Goal: Information Seeking & Learning: Find specific fact

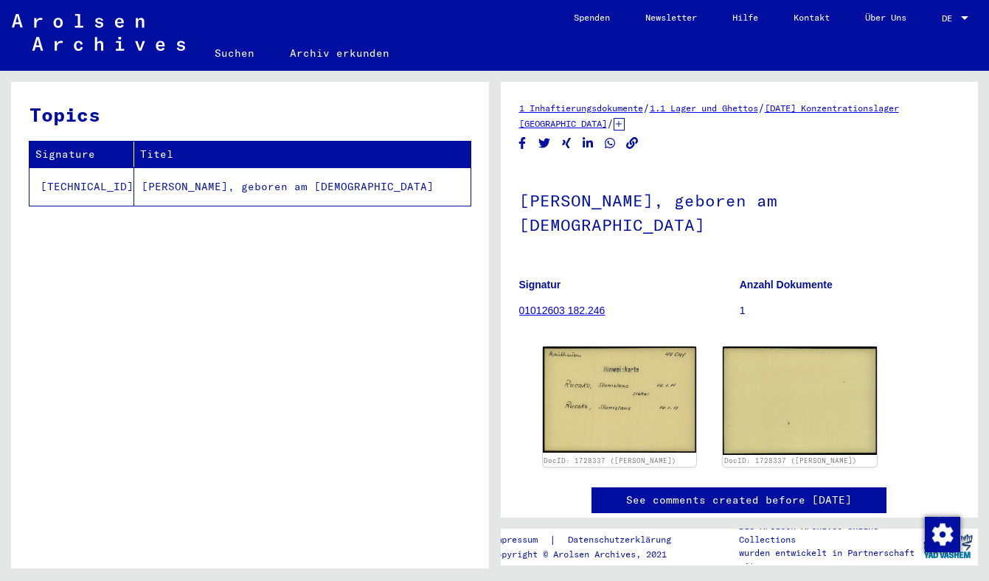
drag, startPoint x: 637, startPoint y: 227, endPoint x: 511, endPoint y: 198, distance: 128.8
click at [511, 198] on yv-its-full-details "1 Inhaftierungsdokumente / 1.1 Lager und Ghettos / [DATE] Konzentrationslager […" at bounding box center [740, 321] width 478 height 443
click at [502, 170] on div at bounding box center [502, 170] width 0 height 0
click at [637, 233] on h1 "[PERSON_NAME], geboren am [DEMOGRAPHIC_DATA]" at bounding box center [739, 211] width 441 height 89
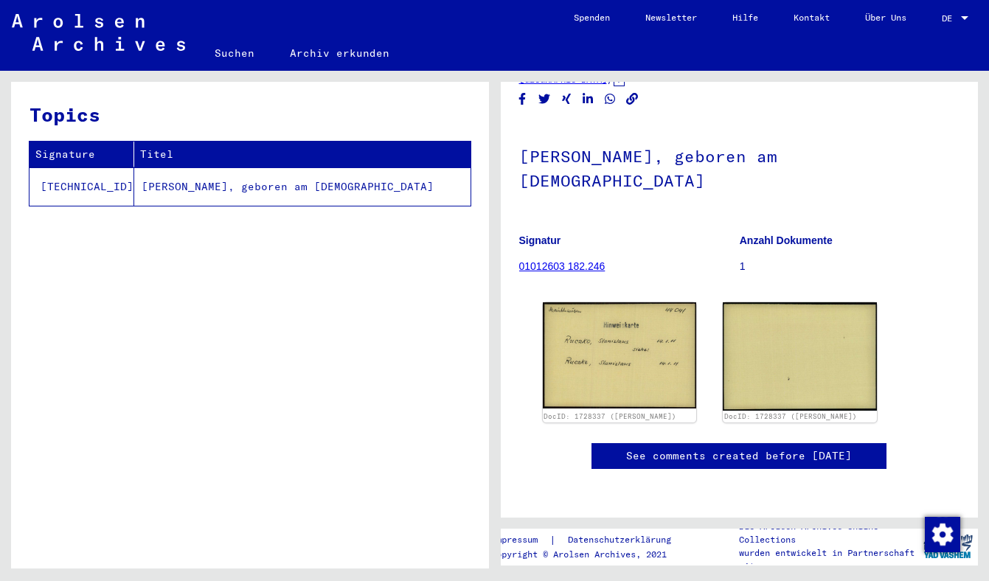
scroll to position [159, 0]
click at [575, 260] on link "01012603 182.246" at bounding box center [562, 266] width 86 height 12
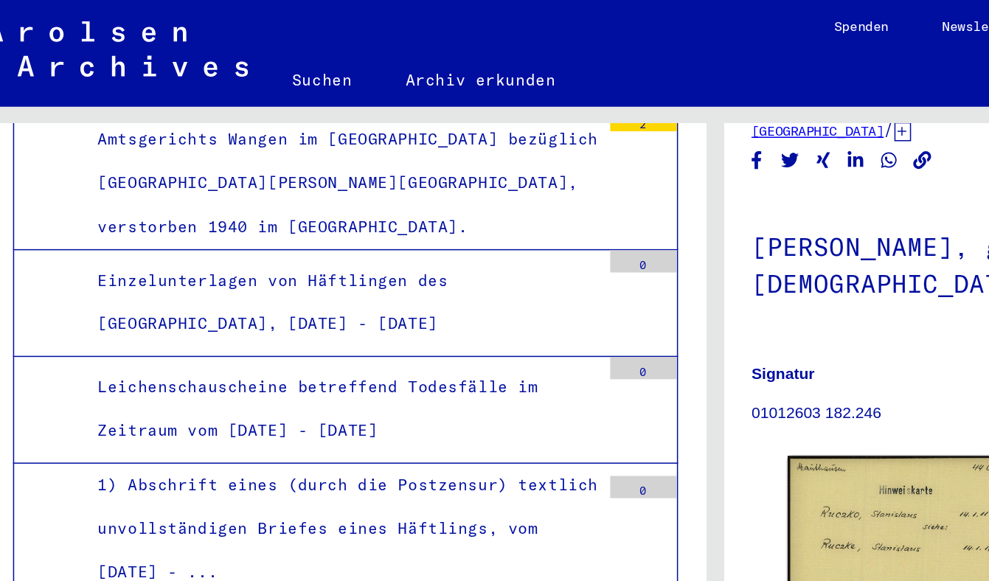
scroll to position [2921, 0]
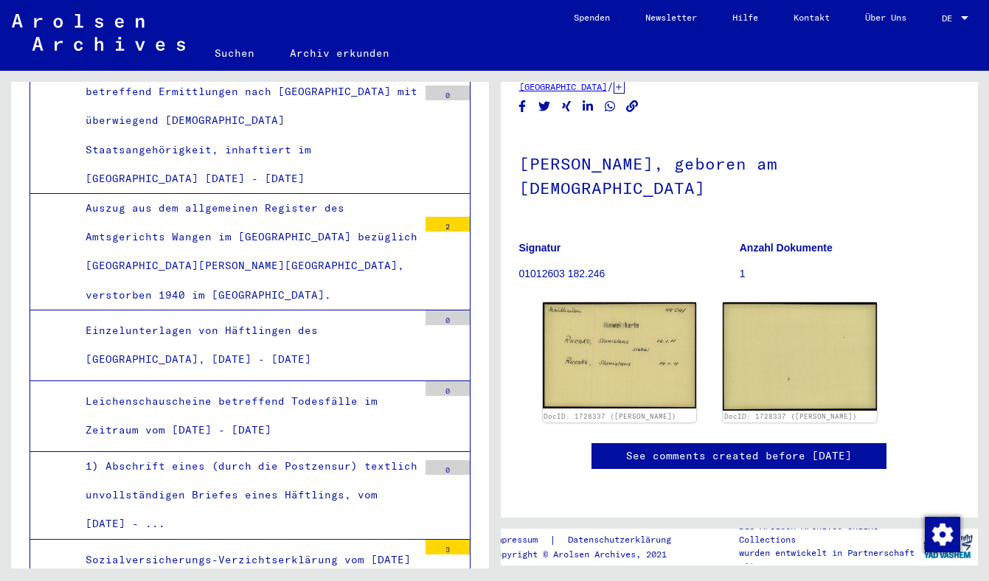
click at [314, 53] on link "Archiv erkunden" at bounding box center [339, 52] width 135 height 35
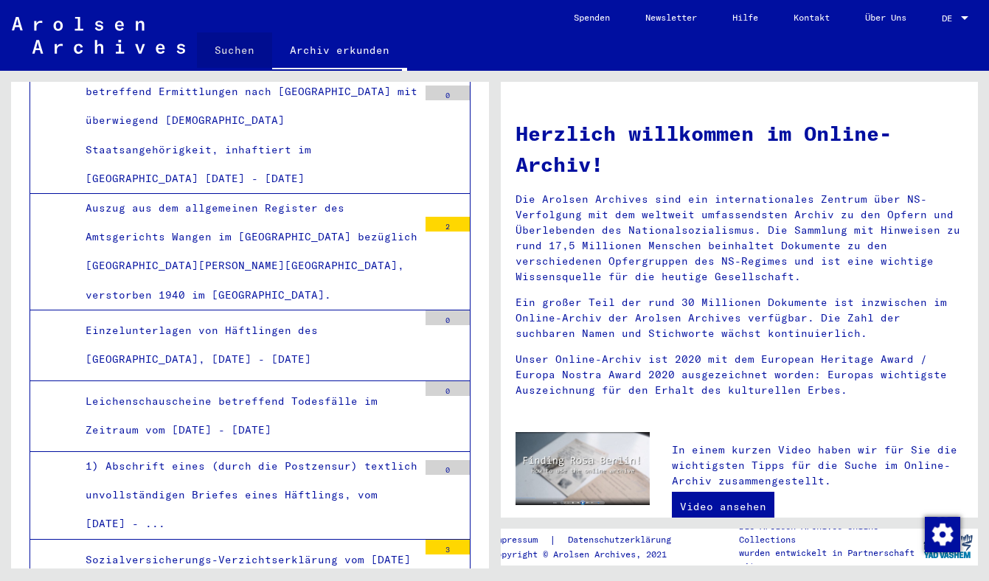
click at [239, 52] on link "Suchen" at bounding box center [234, 49] width 75 height 35
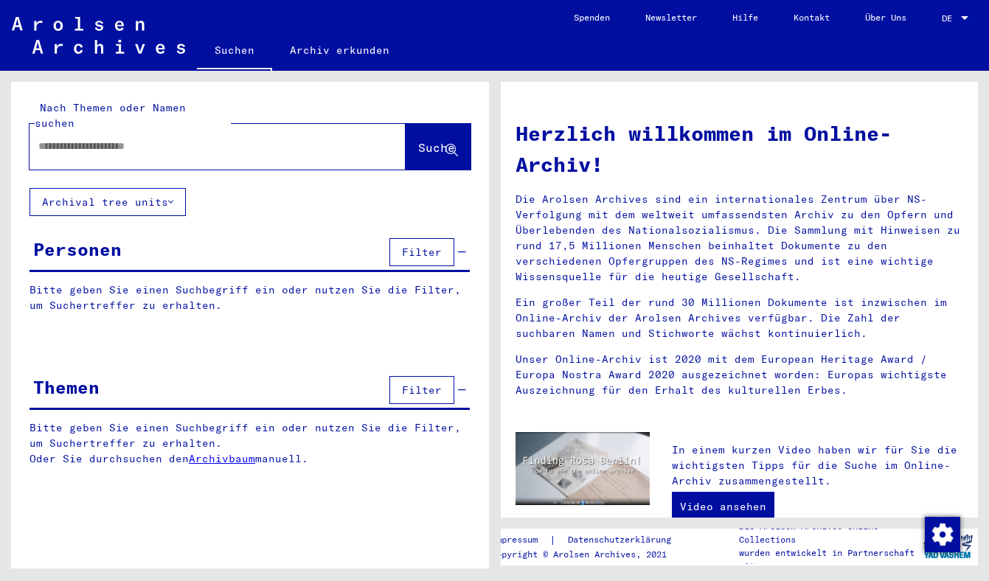
click at [252, 139] on input "text" at bounding box center [199, 146] width 323 height 15
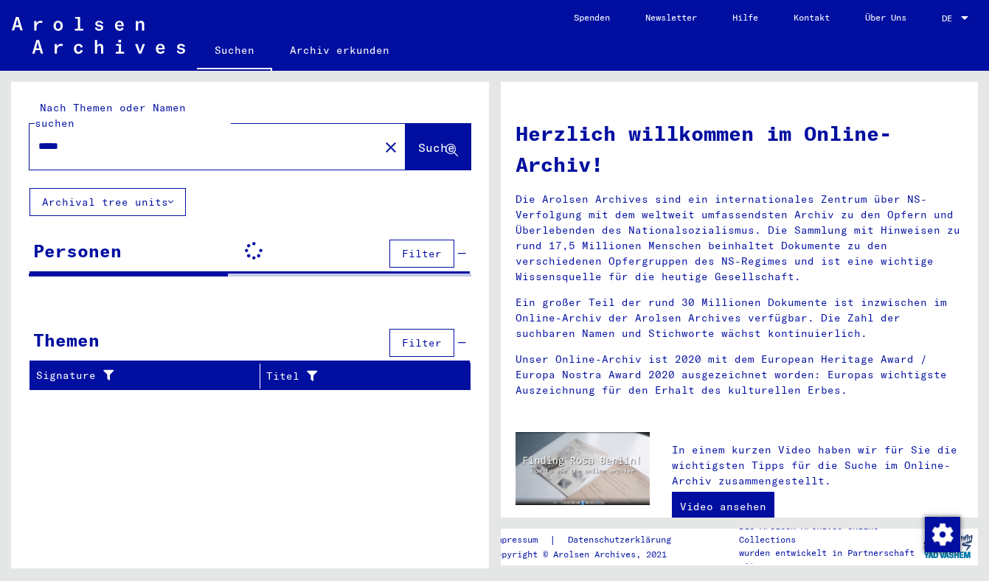
click at [222, 139] on input "*****" at bounding box center [199, 146] width 323 height 15
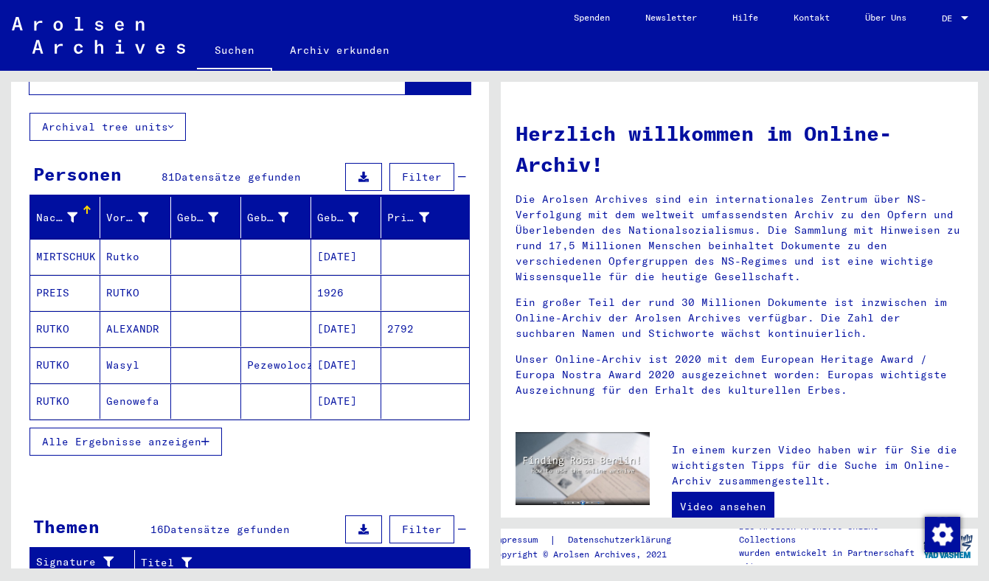
scroll to position [82, 0]
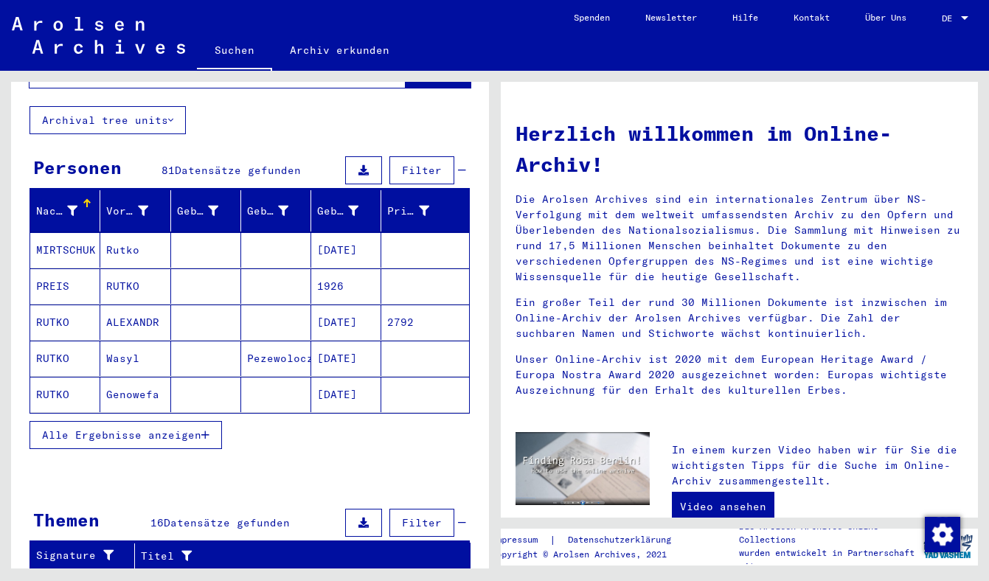
click at [122, 429] on span "Alle Ergebnisse anzeigen" at bounding box center [121, 435] width 159 height 13
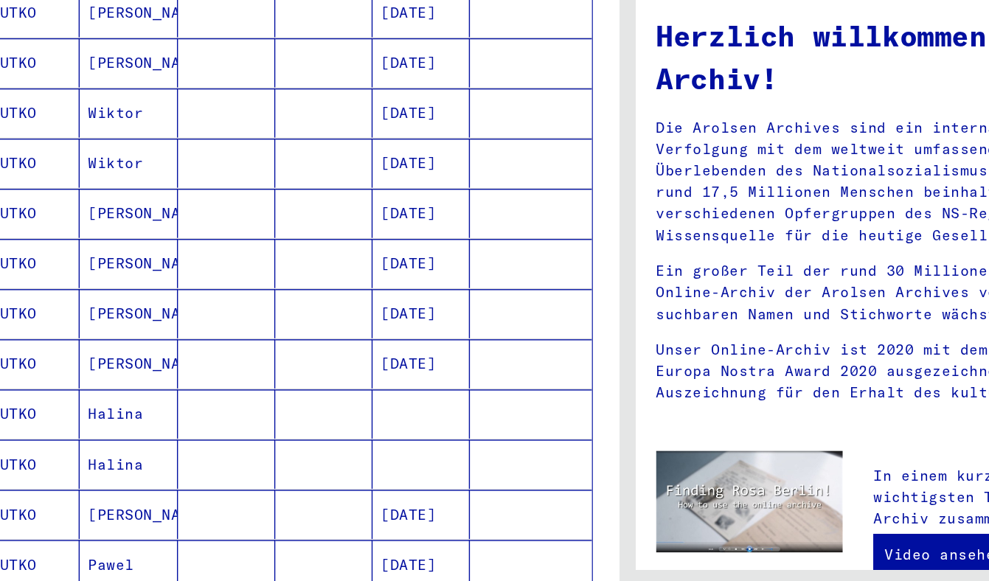
scroll to position [504, 0]
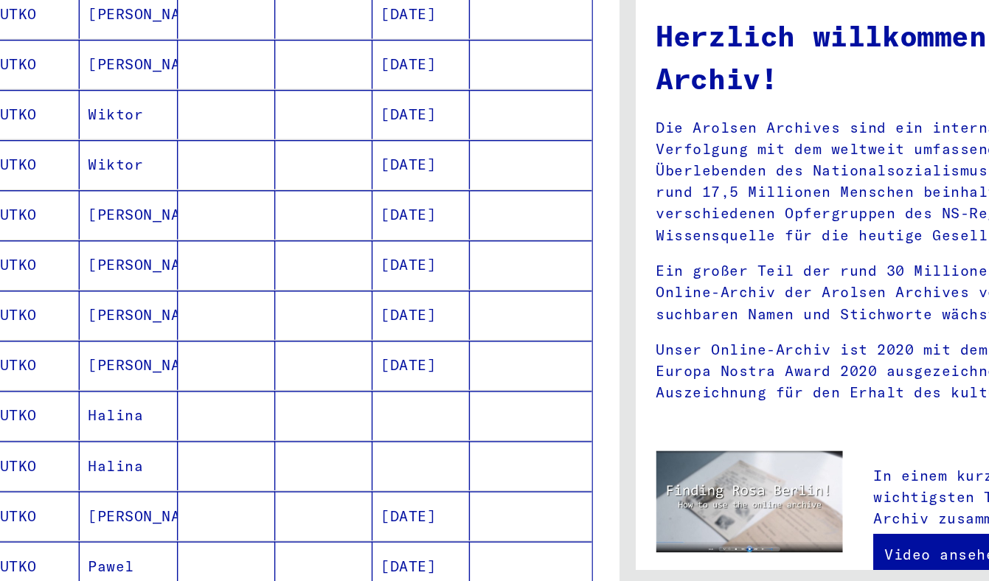
click at [139, 221] on mat-cell "Wiktor" at bounding box center [135, 225] width 70 height 35
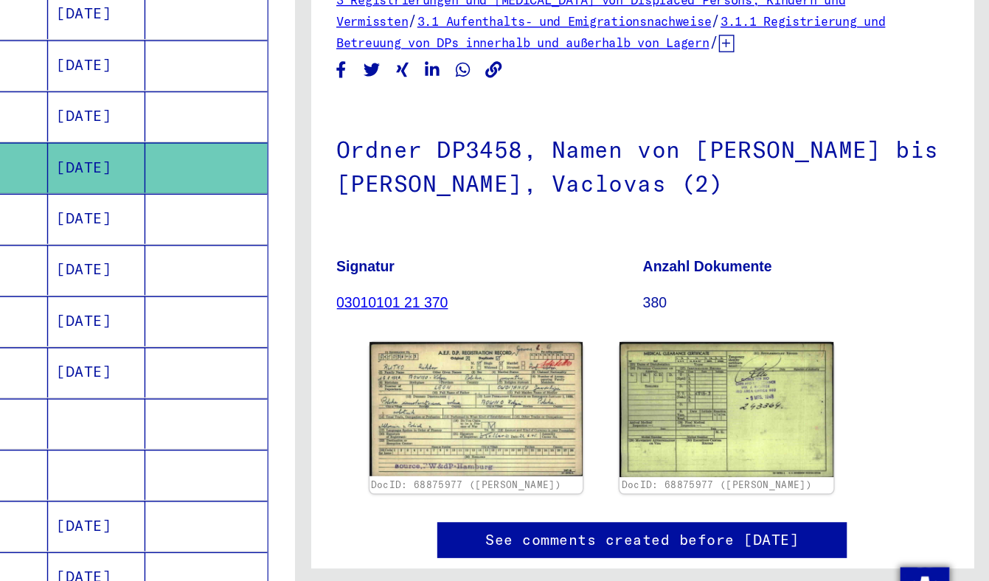
drag, startPoint x: 864, startPoint y: 249, endPoint x: 450, endPoint y: 214, distance: 415.3
click at [450, 71] on div "Nach Themen oder Namen suchen ***** close Suche Archival tree units Personen 81…" at bounding box center [494, 71] width 989 height 0
click at [663, 212] on h1 "Ordner DP3458, Namen von [PERSON_NAME] bis [PERSON_NAME], Vaclovas (2)" at bounding box center [739, 226] width 441 height 89
drag, startPoint x: 888, startPoint y: 232, endPoint x: 511, endPoint y: 207, distance: 377.7
click at [511, 207] on yv-its-full-details "3 Registrierungen und [MEDICAL_DATA] von Displaced Persons, Kindern und Vermiss…" at bounding box center [740, 320] width 478 height 440
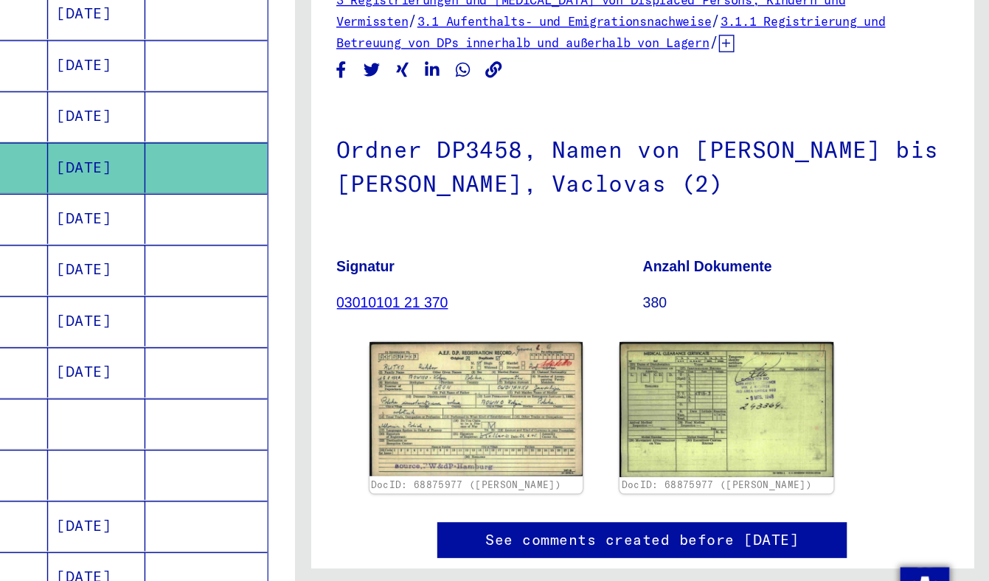
click at [502, 186] on div at bounding box center [502, 186] width 0 height 0
click at [758, 175] on div "3 Registrierungen und [MEDICAL_DATA] von Displaced Persons, Kindern und Vermiss…" at bounding box center [739, 320] width 441 height 440
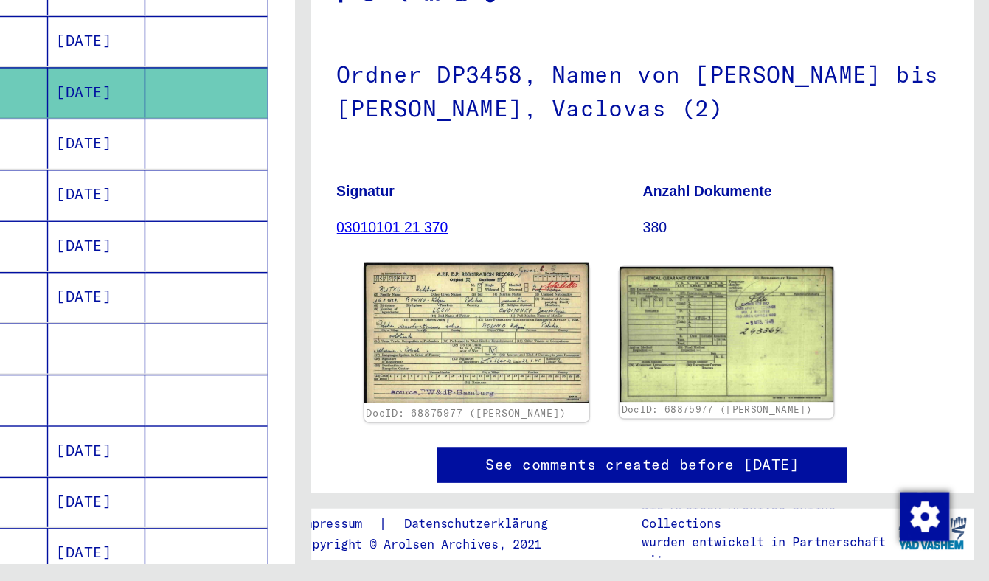
click at [597, 409] on img at bounding box center [620, 403] width 162 height 101
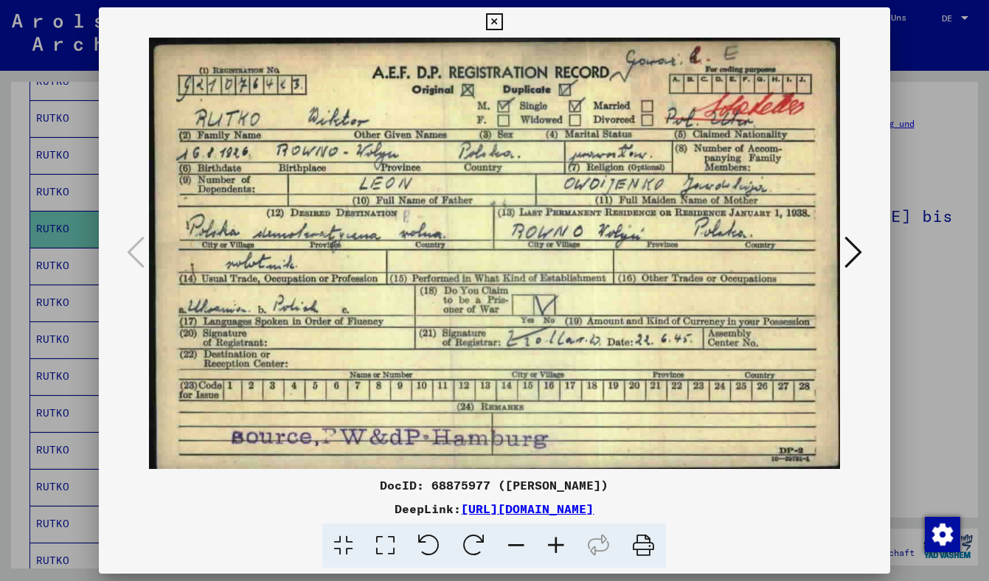
click at [885, 148] on div at bounding box center [495, 254] width 792 height 434
click at [915, 167] on div at bounding box center [494, 290] width 989 height 581
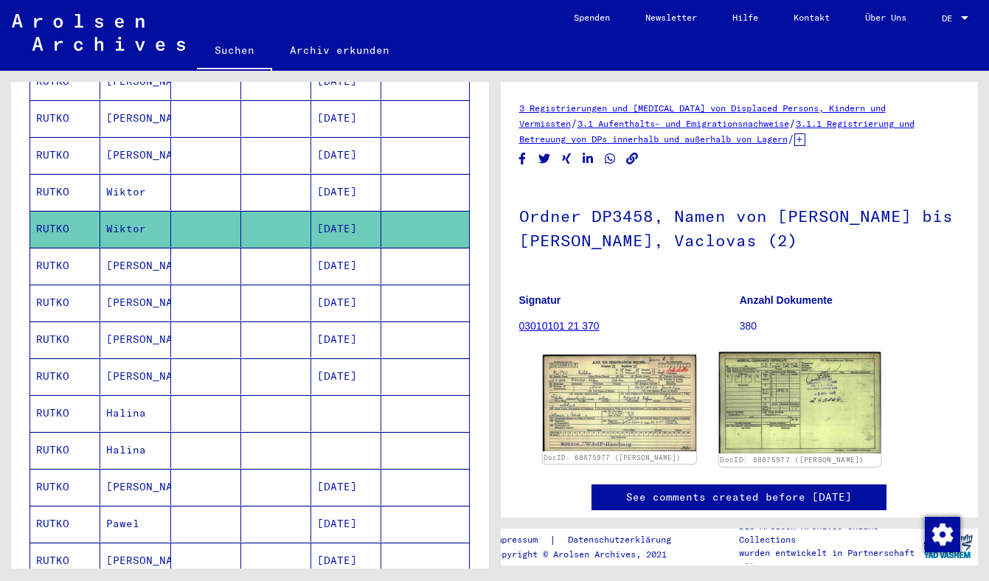
click at [766, 382] on img at bounding box center [800, 404] width 162 height 102
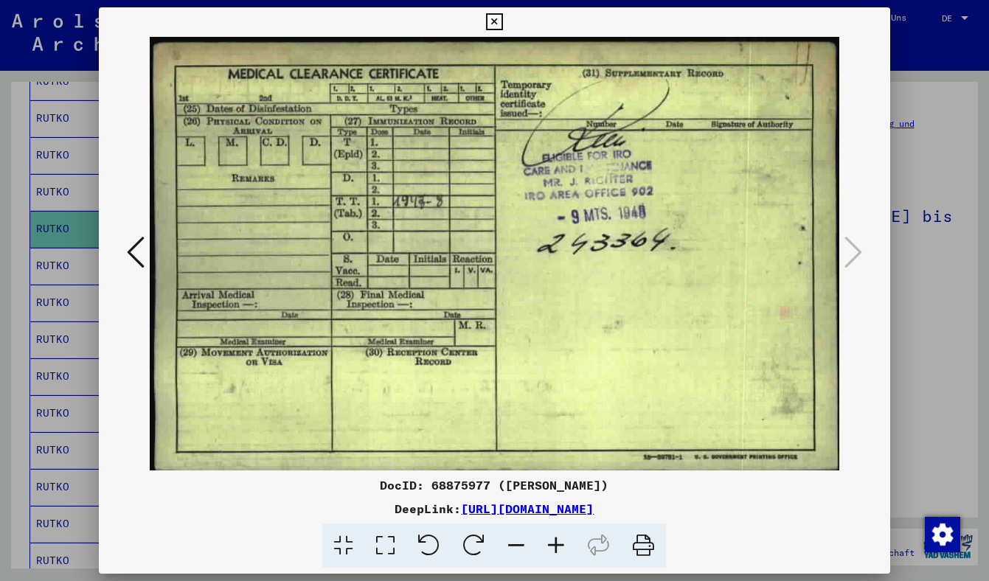
click at [932, 125] on div at bounding box center [494, 290] width 989 height 581
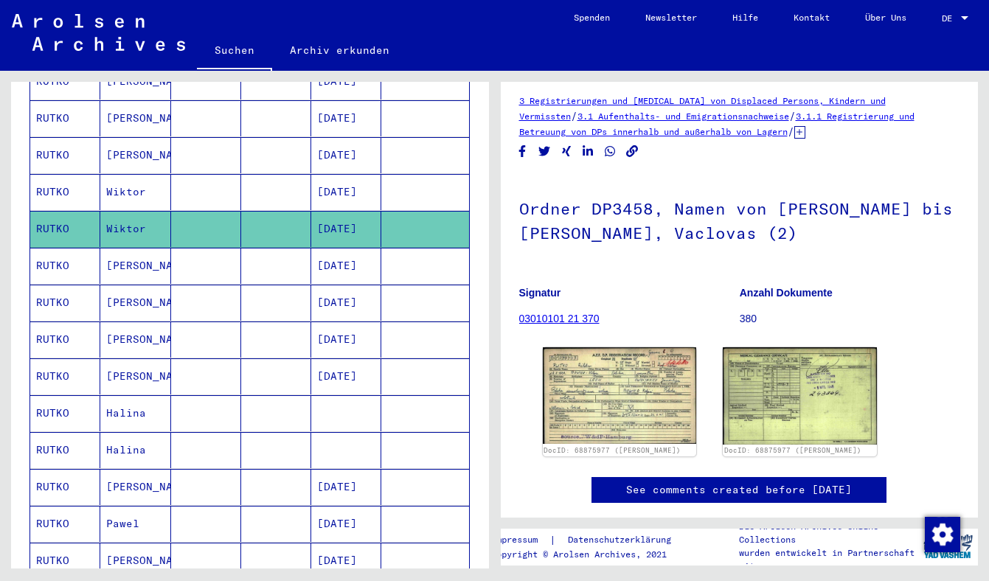
scroll to position [7, 0]
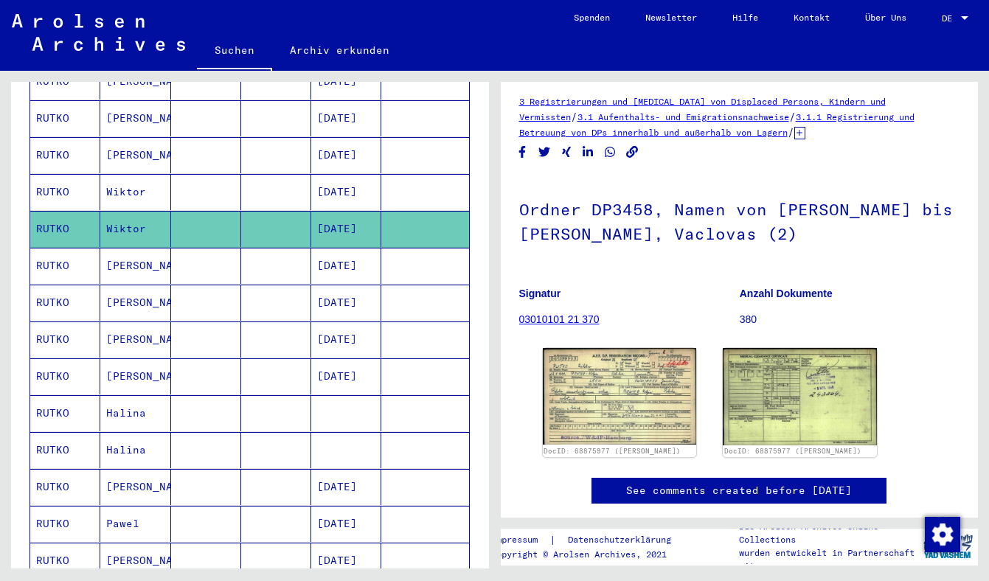
click at [170, 179] on mat-cell "Wiktor" at bounding box center [135, 192] width 70 height 36
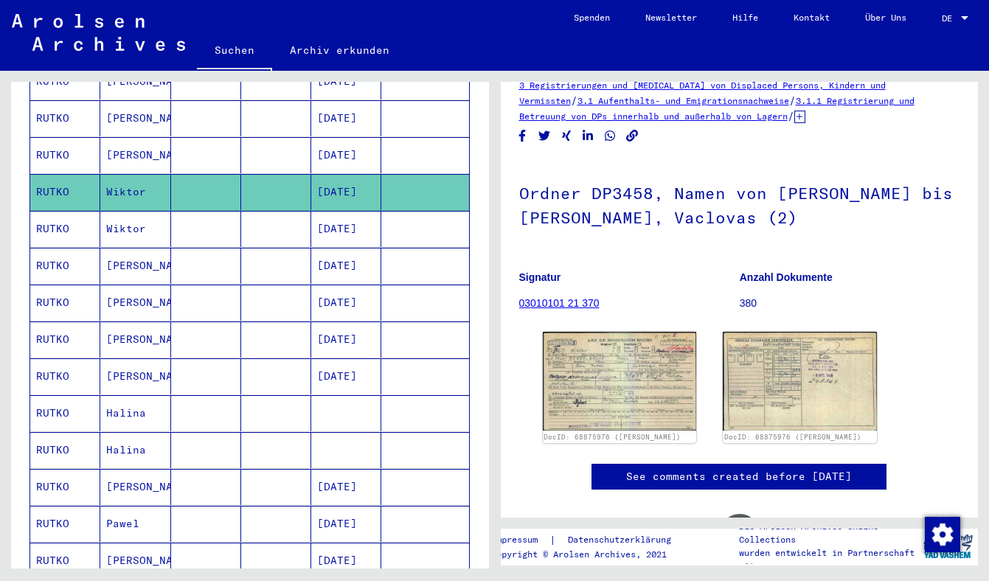
scroll to position [27, 0]
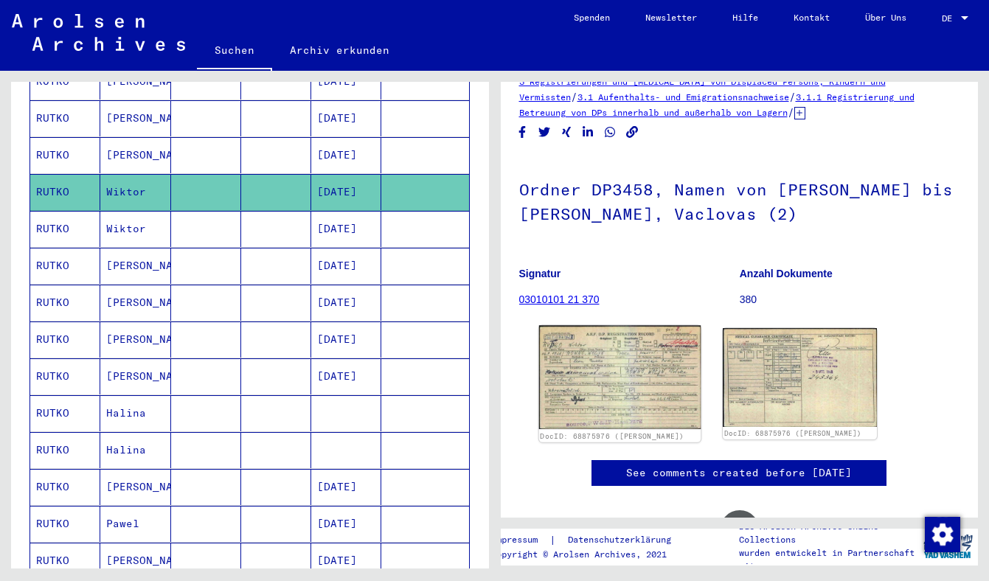
click at [616, 361] on img at bounding box center [620, 377] width 162 height 104
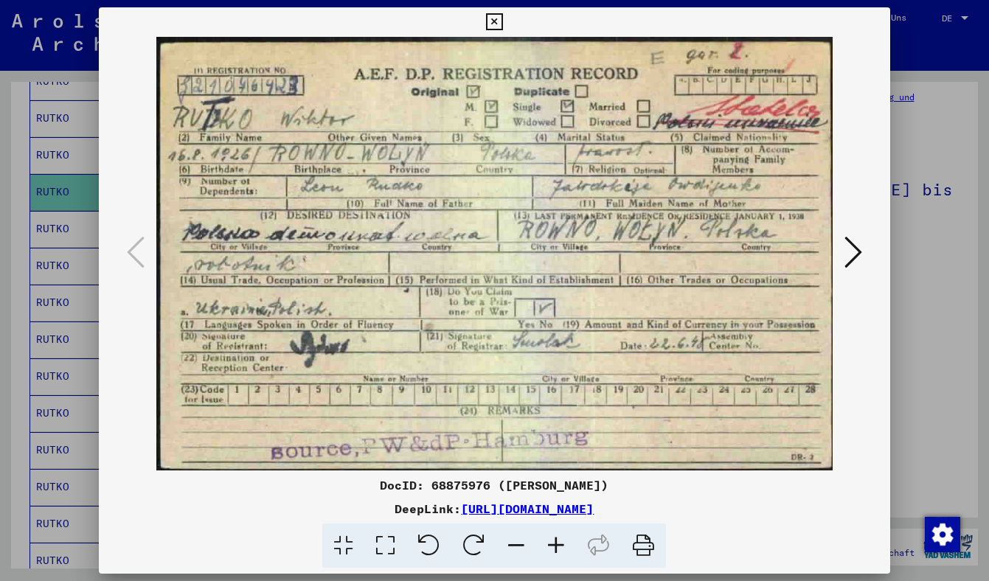
scroll to position [0, 0]
click at [855, 167] on div at bounding box center [495, 254] width 792 height 434
click at [927, 165] on div at bounding box center [494, 290] width 989 height 581
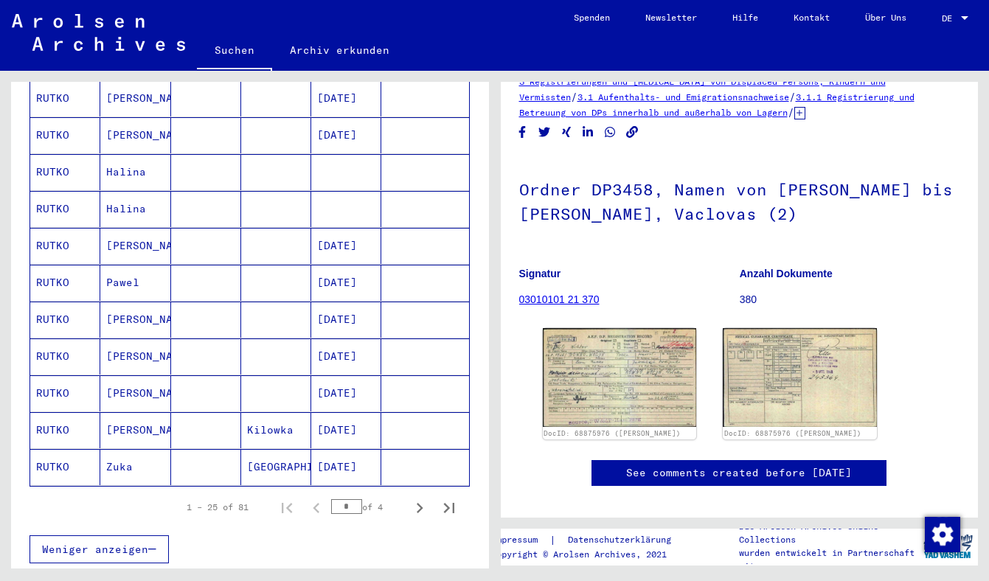
scroll to position [768, 0]
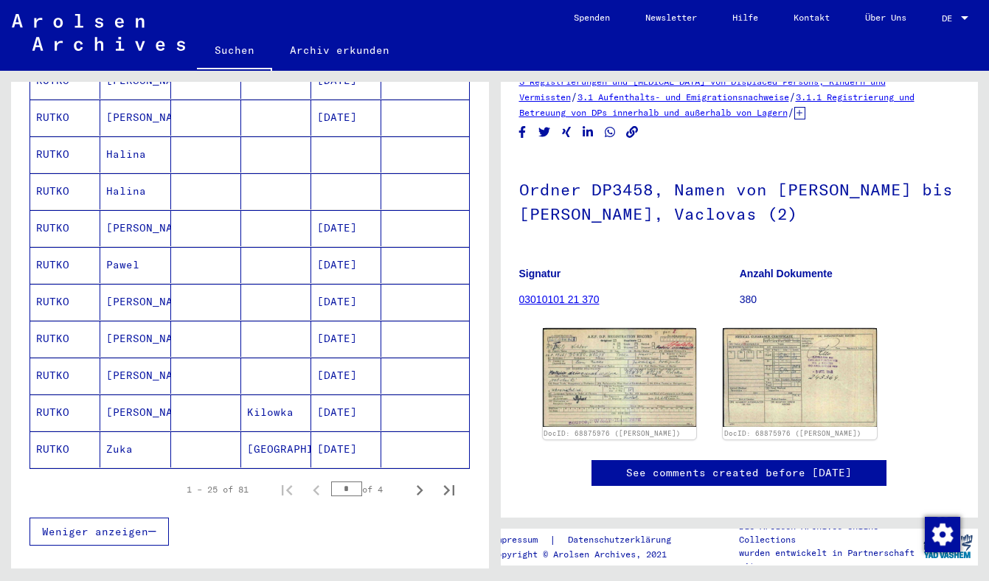
click at [154, 395] on mat-cell "[PERSON_NAME]" at bounding box center [135, 413] width 70 height 36
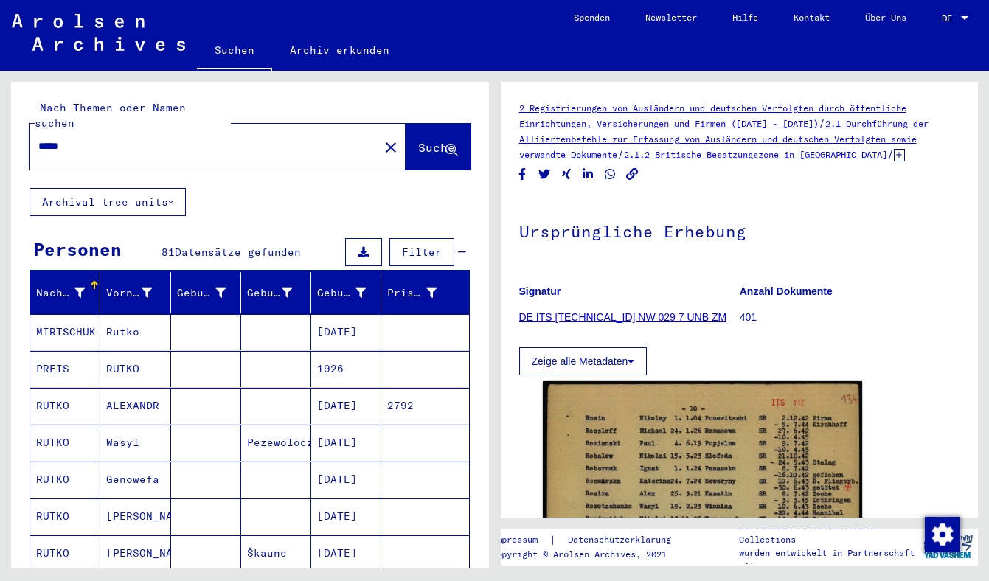
click at [57, 139] on input "*****" at bounding box center [204, 146] width 332 height 15
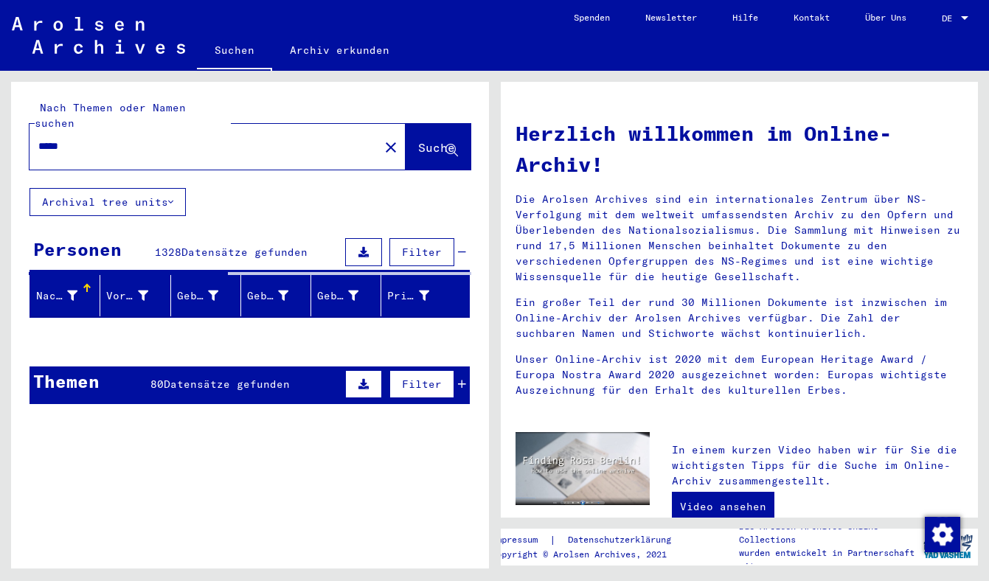
click at [135, 139] on input "*****" at bounding box center [199, 146] width 323 height 15
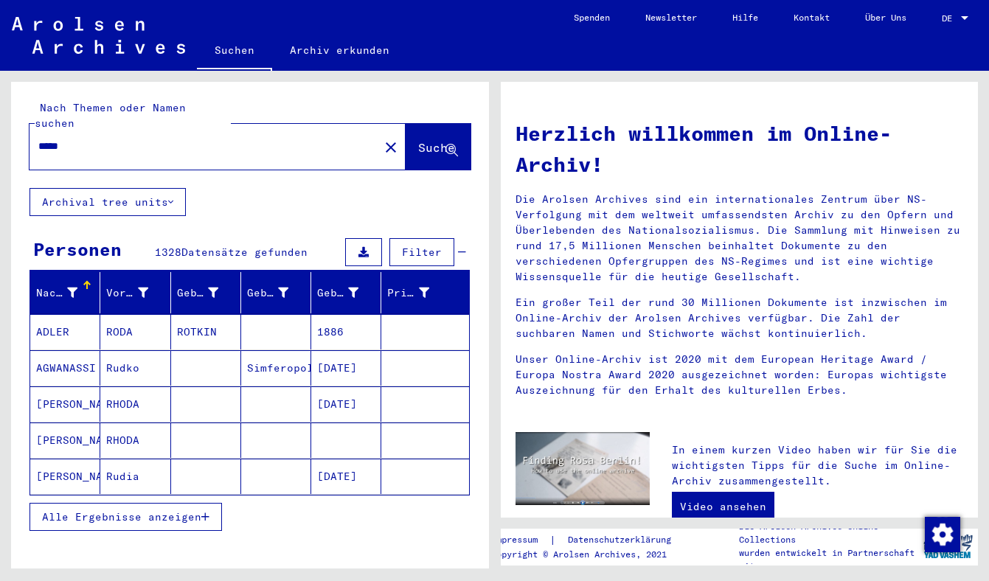
click at [134, 503] on button "Alle Ergebnisse anzeigen" at bounding box center [126, 517] width 193 height 28
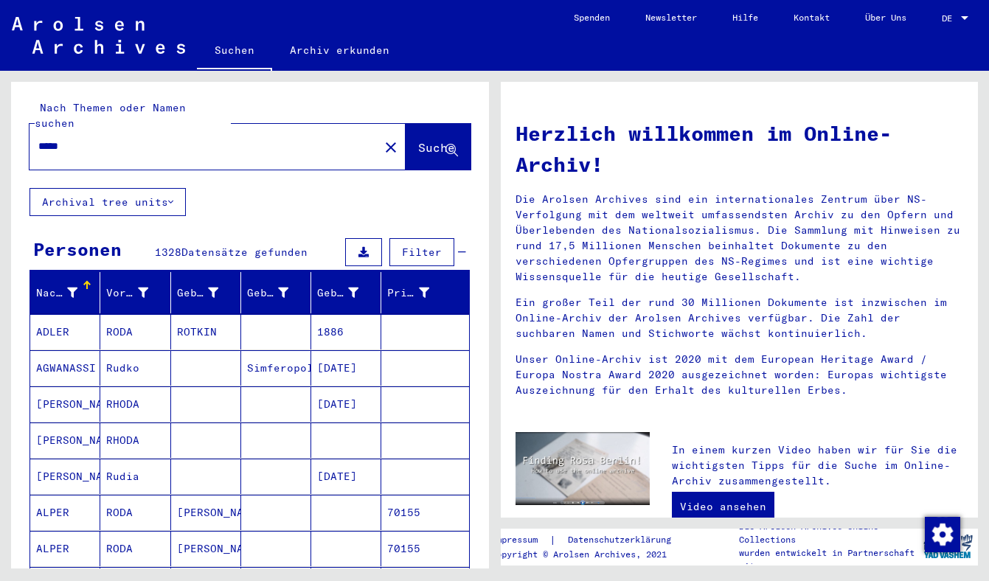
click at [38, 130] on div "*****" at bounding box center [196, 146] width 332 height 33
click at [41, 139] on input "*****" at bounding box center [199, 146] width 323 height 15
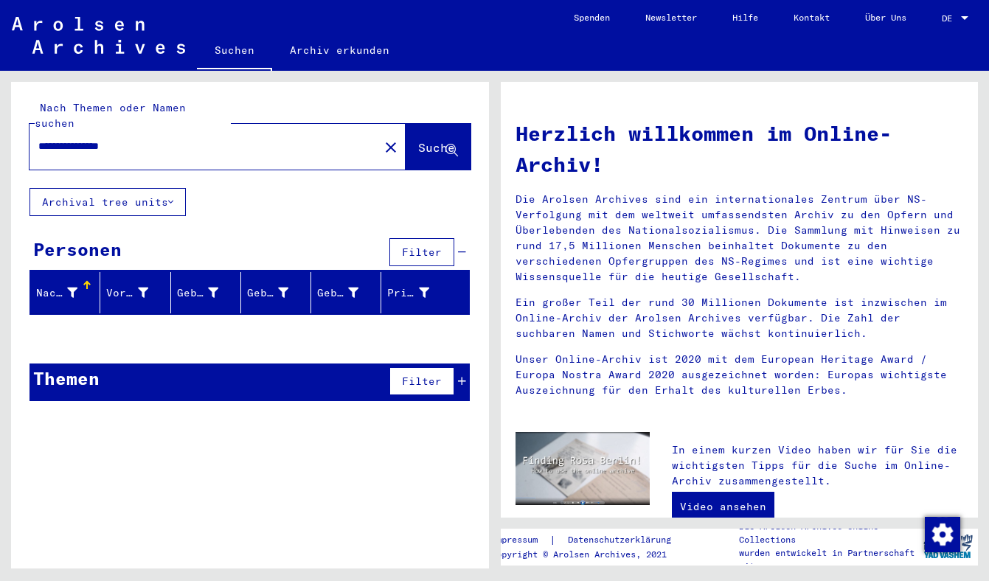
click at [99, 139] on input "**********" at bounding box center [199, 146] width 323 height 15
drag, startPoint x: 105, startPoint y: 128, endPoint x: 21, endPoint y: 125, distance: 84.1
click at [21, 125] on div "**********" at bounding box center [250, 135] width 478 height 106
paste input "**"
drag, startPoint x: 115, startPoint y: 128, endPoint x: 20, endPoint y: 129, distance: 95.2
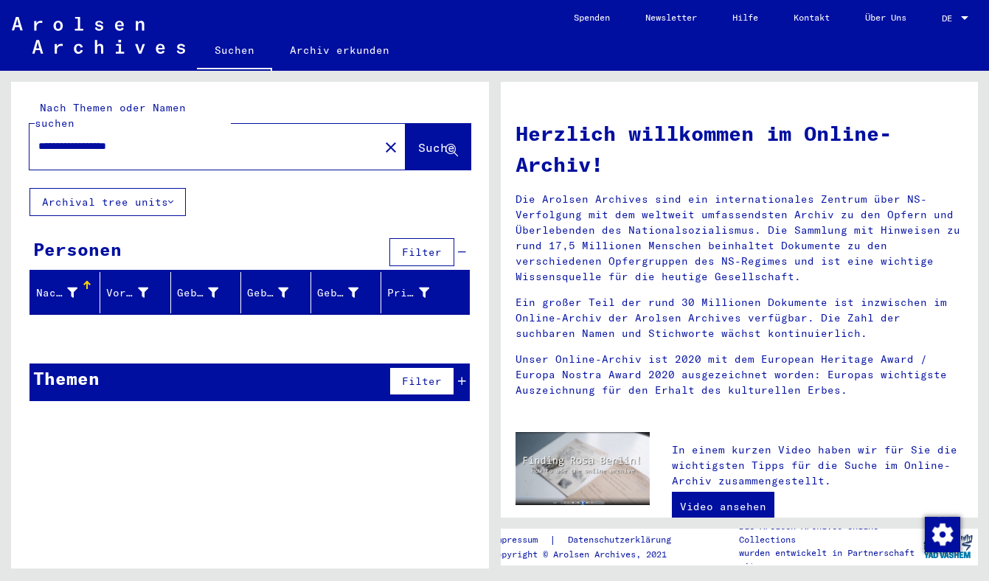
click at [20, 129] on div "**********" at bounding box center [250, 135] width 478 height 106
click at [58, 139] on input "*****" at bounding box center [199, 146] width 323 height 15
type input "******"
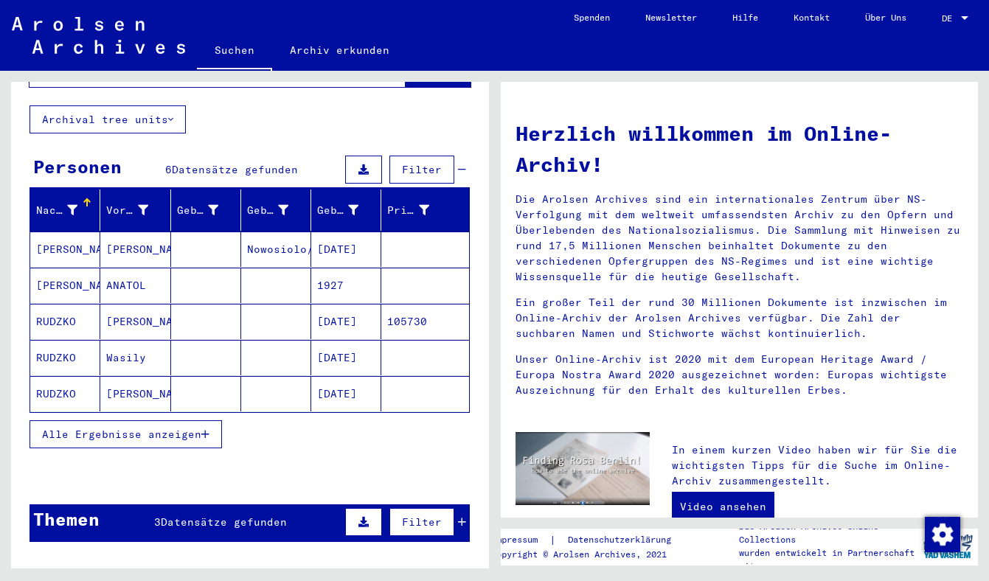
scroll to position [90, 0]
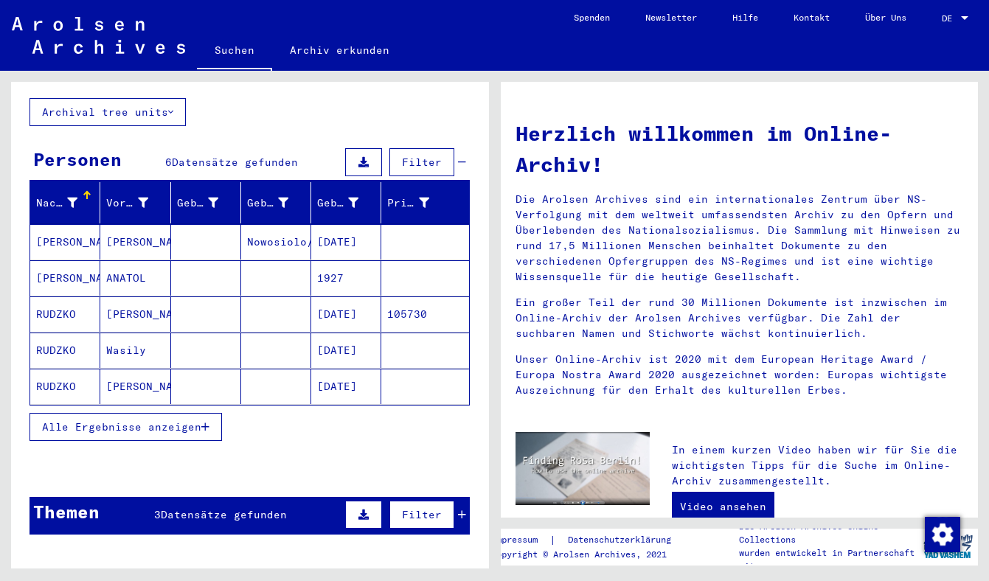
click at [142, 420] on span "Alle Ergebnisse anzeigen" at bounding box center [121, 426] width 159 height 13
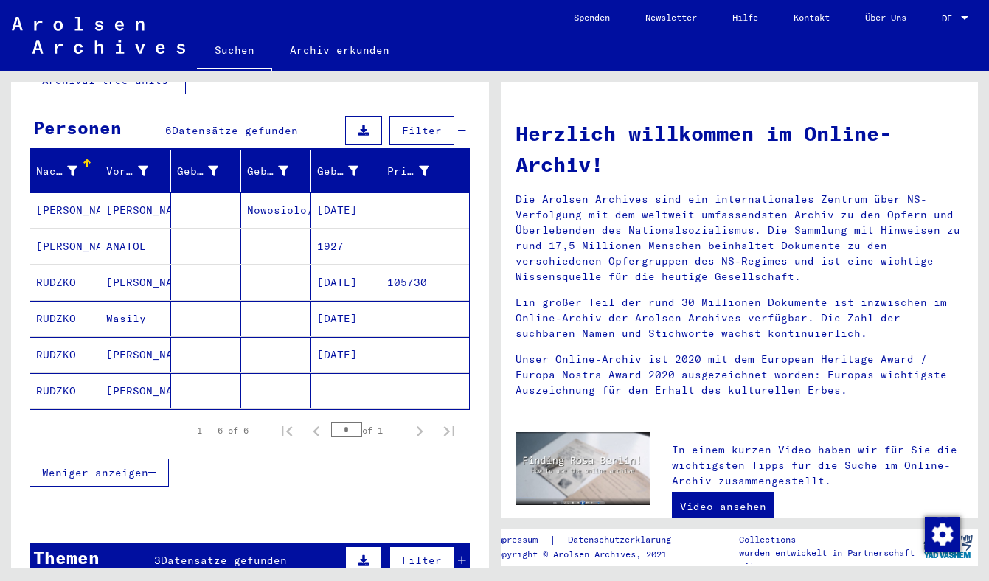
scroll to position [126, 0]
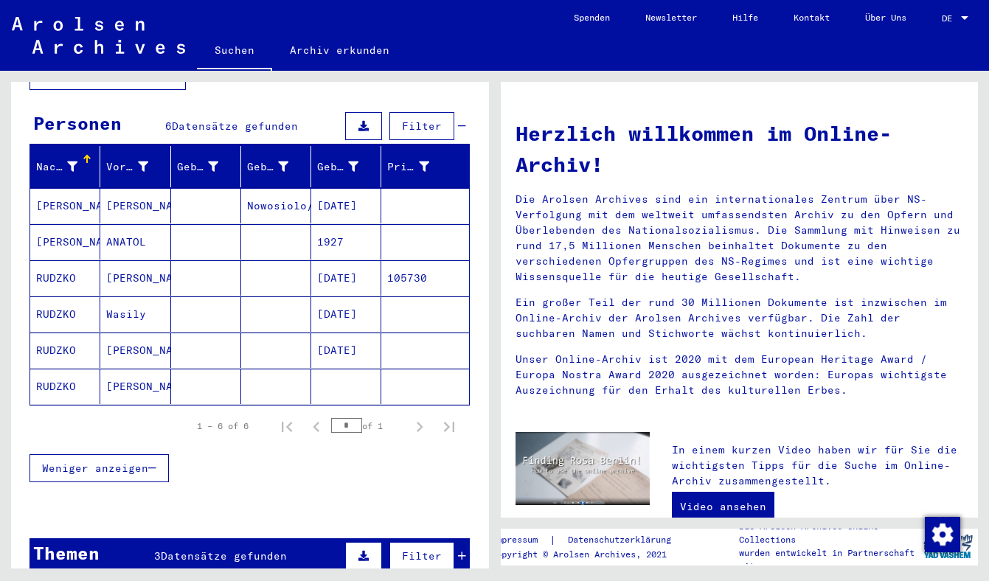
click at [66, 193] on mat-cell "[PERSON_NAME]" at bounding box center [65, 205] width 70 height 35
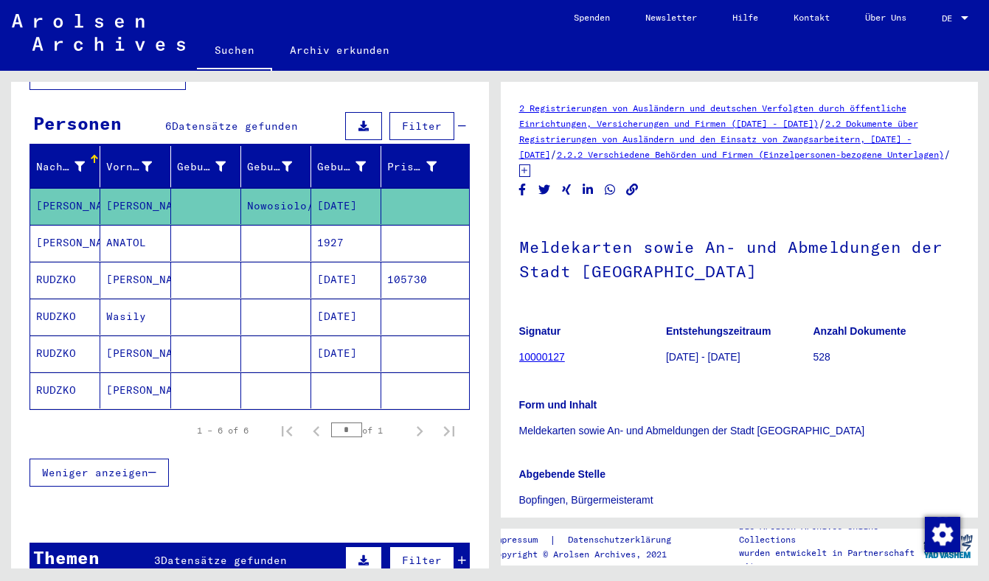
click at [210, 188] on mat-cell at bounding box center [206, 206] width 70 height 36
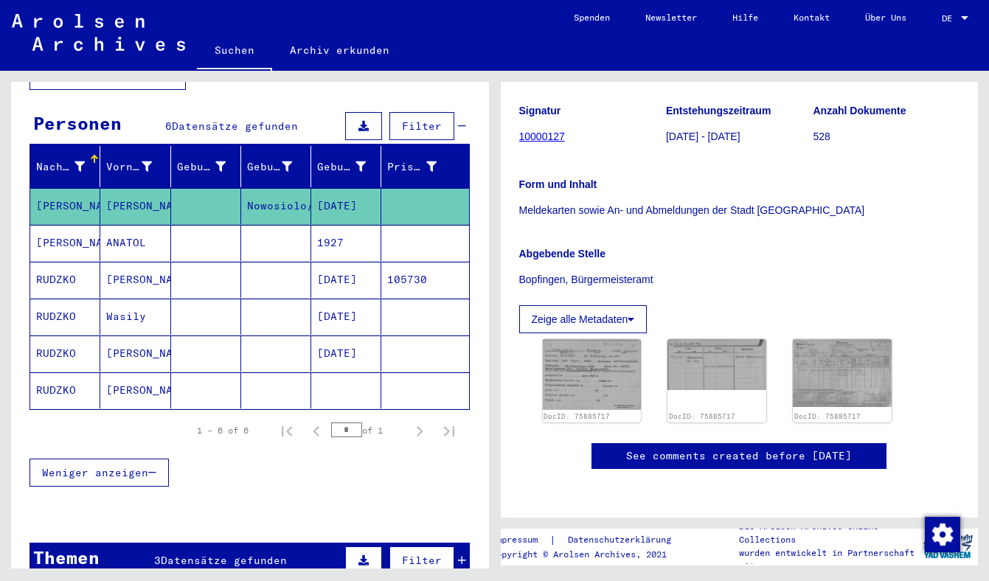
scroll to position [262, 0]
click at [603, 337] on img at bounding box center [592, 374] width 104 height 75
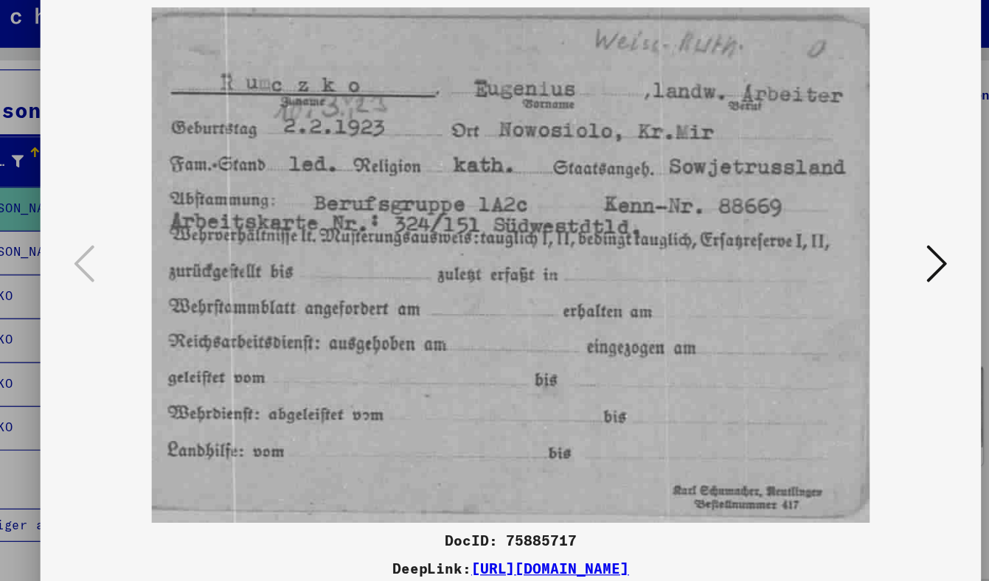
click at [852, 242] on icon at bounding box center [854, 252] width 18 height 35
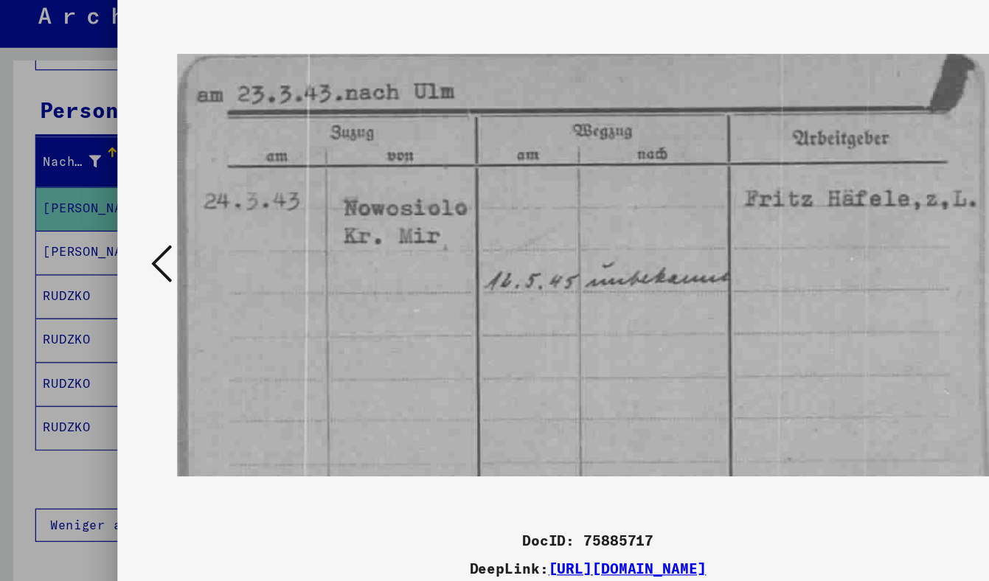
click at [5, 305] on div at bounding box center [494, 290] width 989 height 581
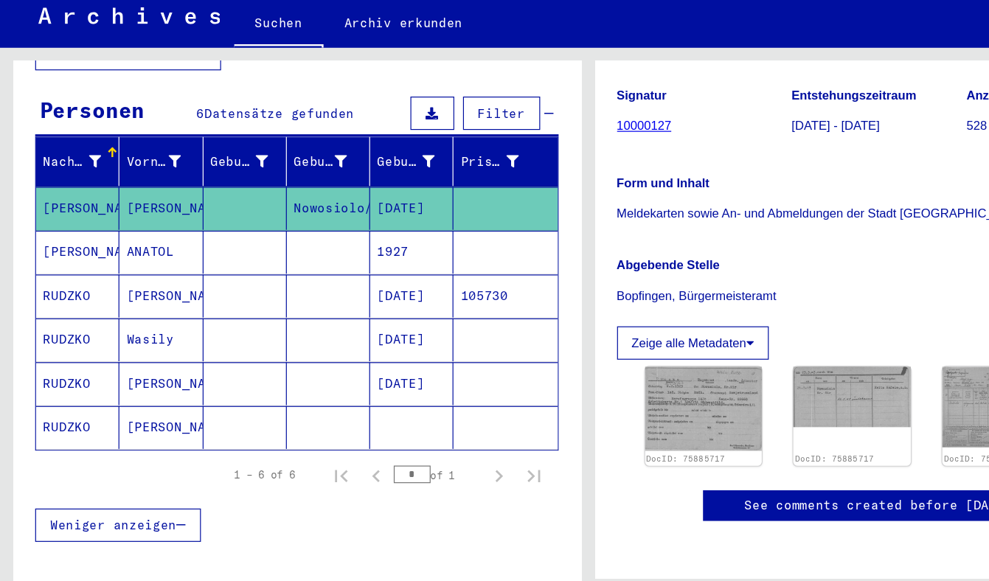
click at [148, 231] on mat-cell "ANATOL" at bounding box center [135, 243] width 70 height 36
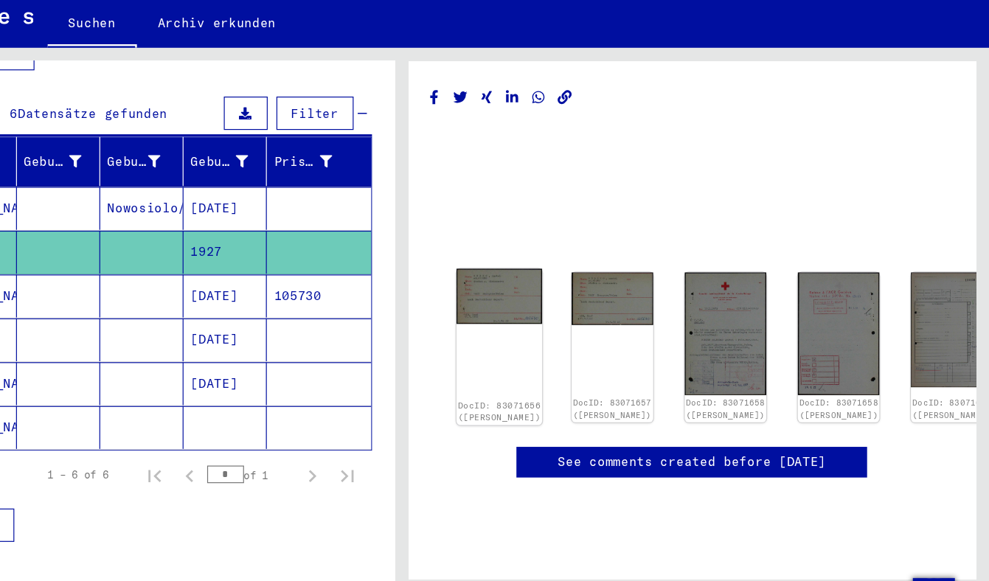
click at [555, 267] on img at bounding box center [577, 280] width 72 height 46
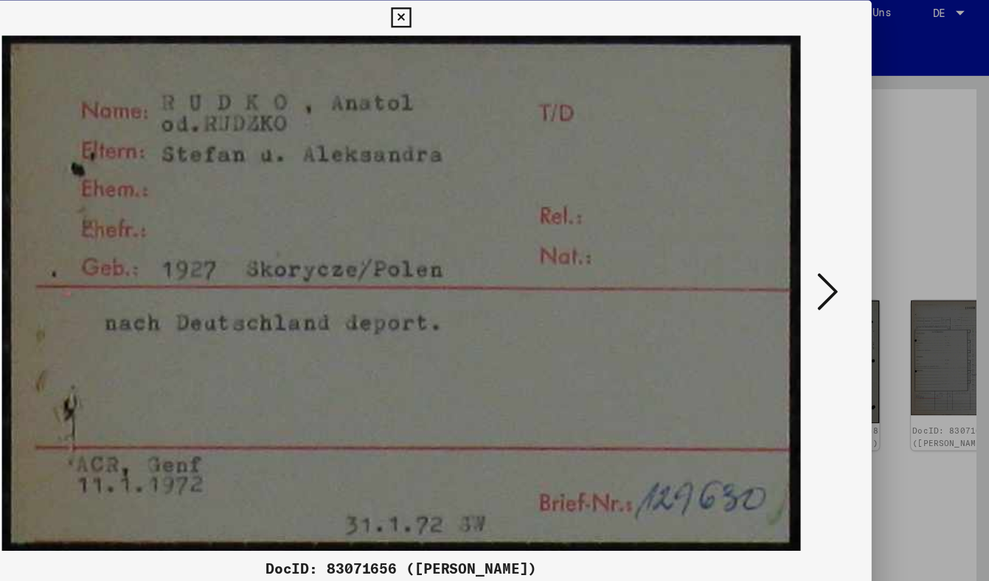
click at [859, 257] on icon at bounding box center [854, 252] width 18 height 35
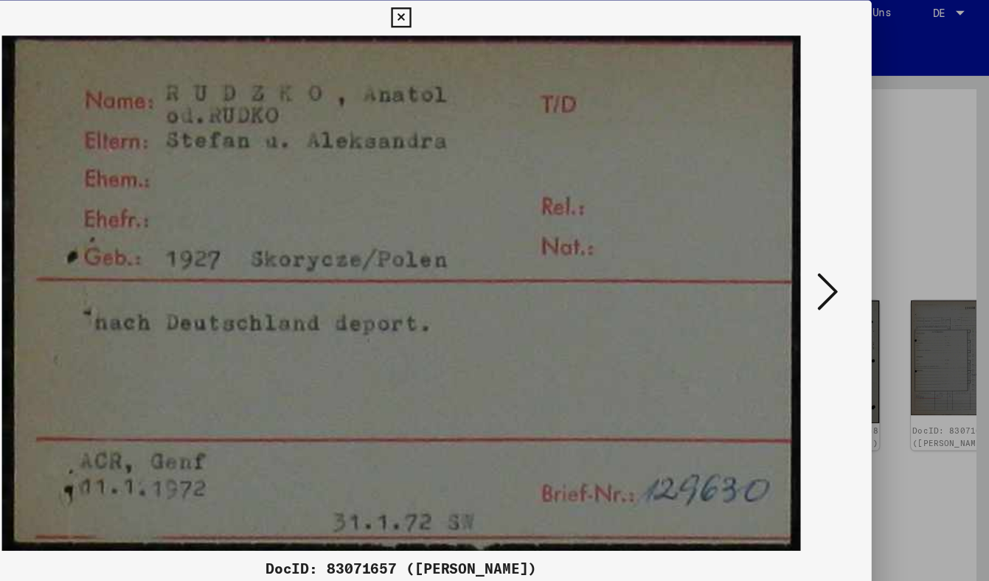
click at [859, 257] on icon at bounding box center [854, 252] width 18 height 35
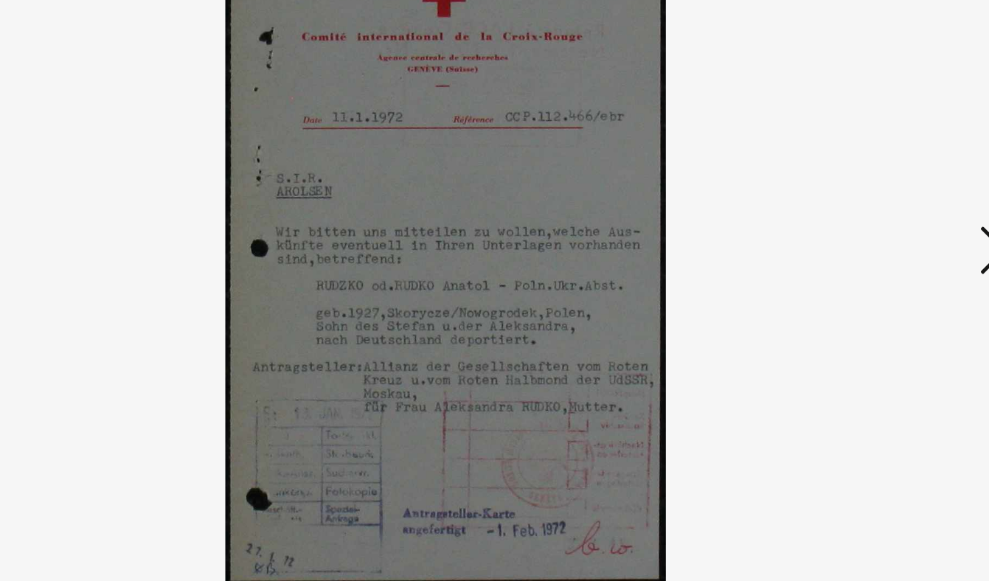
click at [846, 249] on icon at bounding box center [854, 252] width 18 height 35
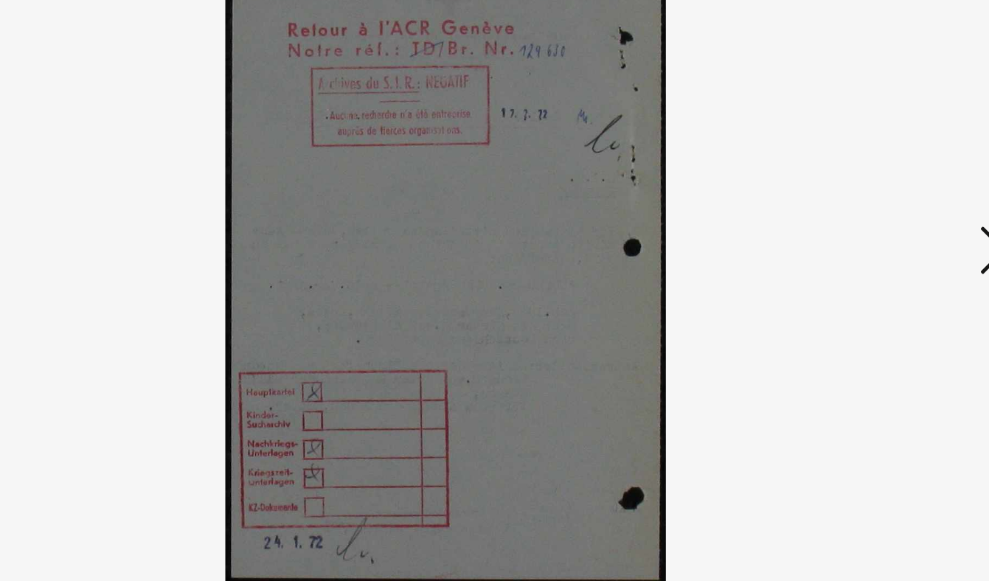
click at [846, 249] on icon at bounding box center [854, 252] width 18 height 35
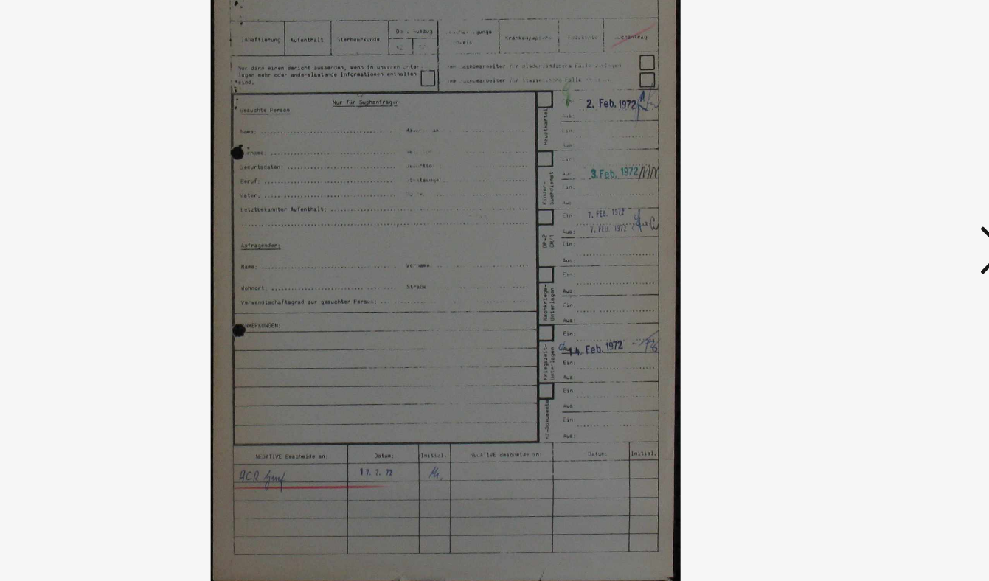
click at [846, 249] on icon at bounding box center [854, 252] width 18 height 35
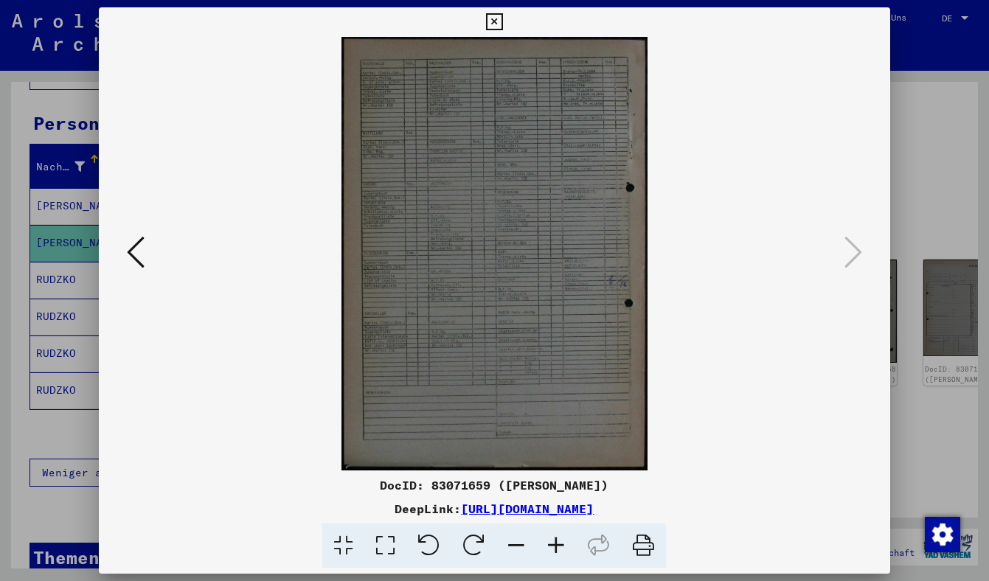
click at [968, 184] on div at bounding box center [494, 290] width 989 height 581
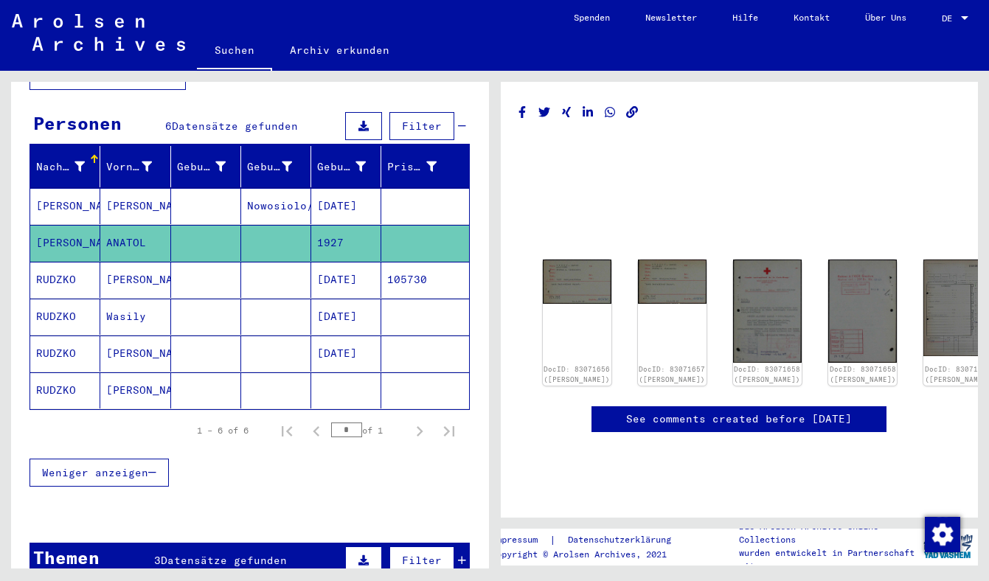
click at [162, 274] on mat-cell "[PERSON_NAME]" at bounding box center [135, 280] width 70 height 36
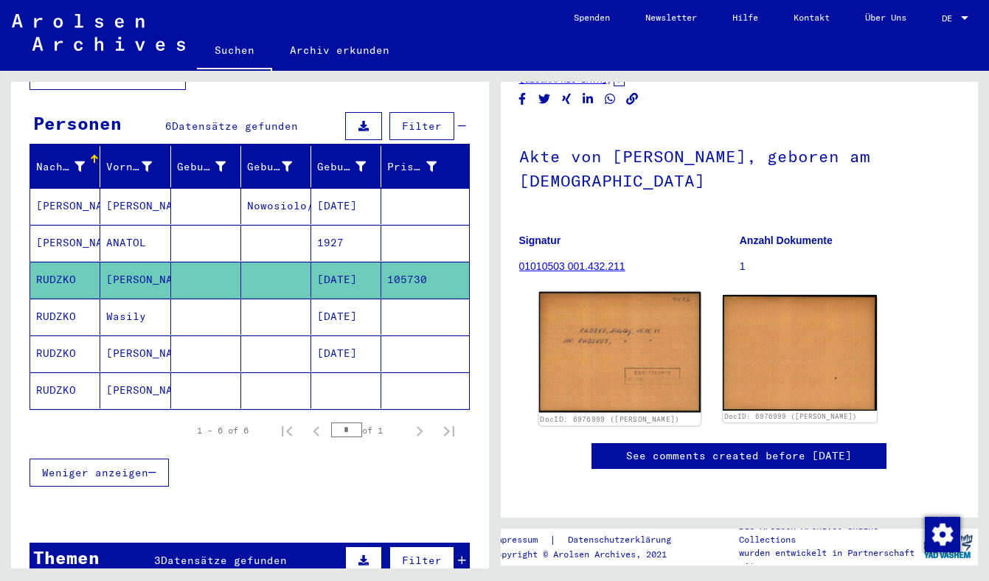
scroll to position [211, 0]
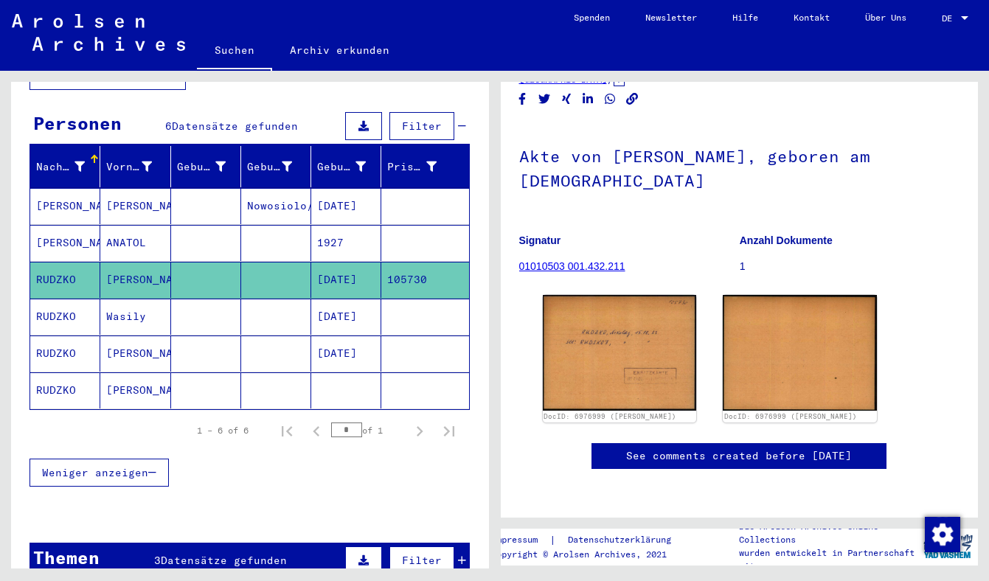
click at [86, 303] on mat-cell "RUDZKO" at bounding box center [65, 317] width 70 height 36
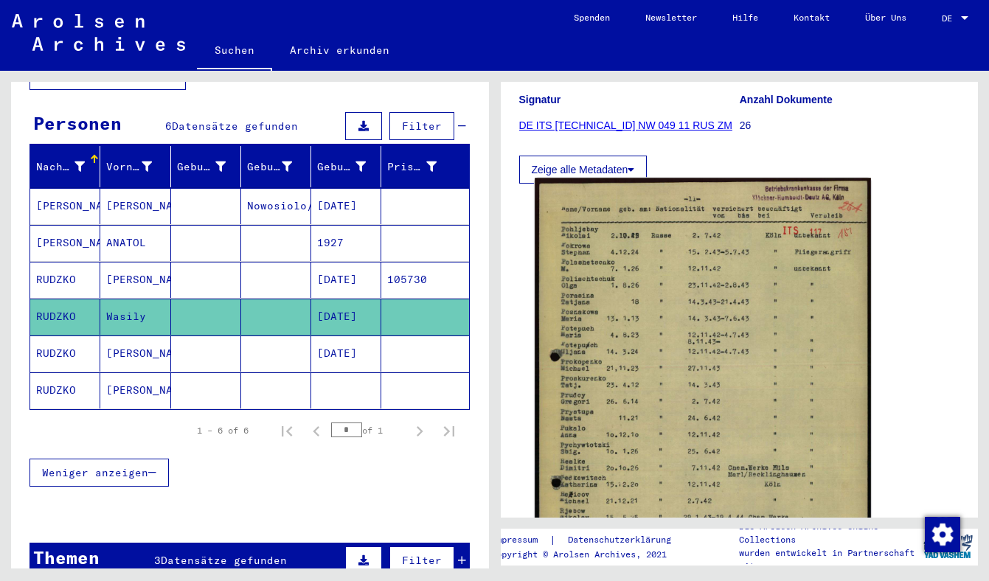
scroll to position [287, 0]
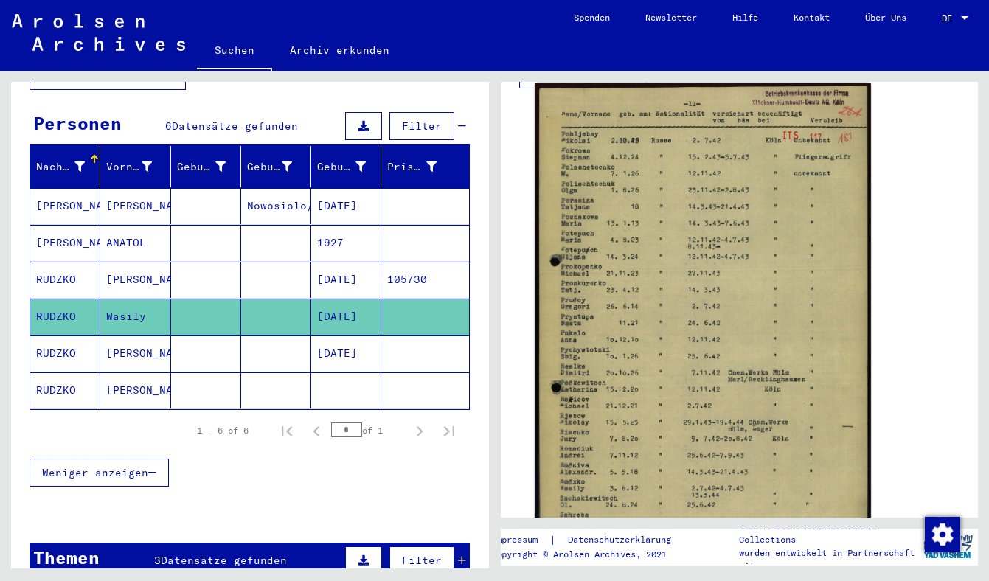
click at [608, 356] on img at bounding box center [703, 321] width 336 height 476
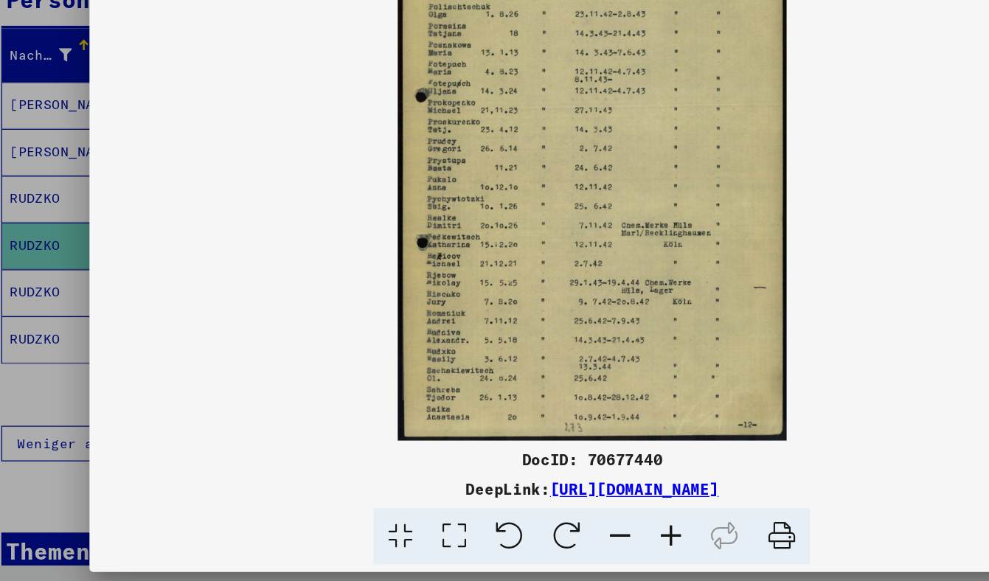
click at [66, 350] on div at bounding box center [494, 290] width 989 height 581
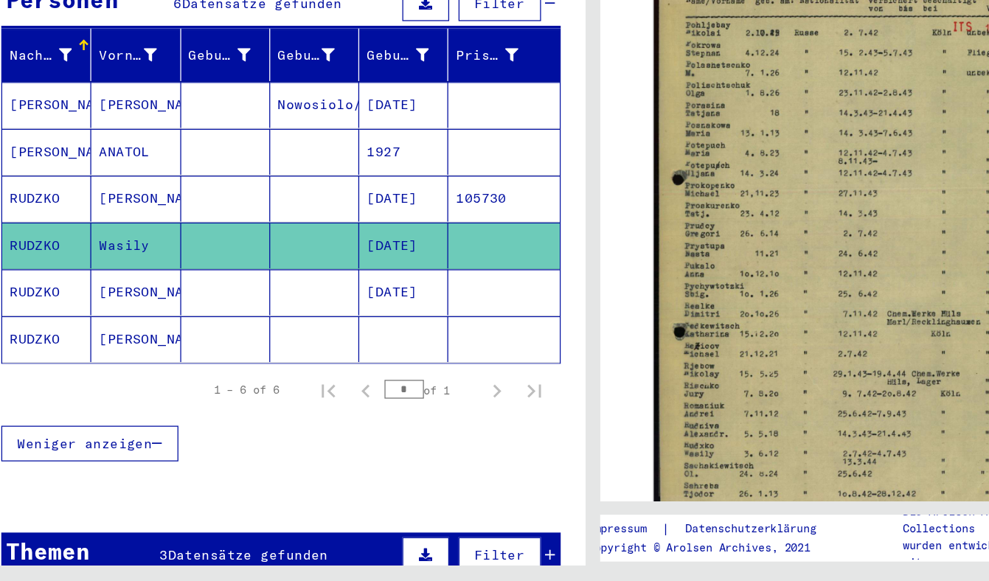
click at [145, 344] on mat-cell "[PERSON_NAME]" at bounding box center [135, 354] width 70 height 36
